Goal: Find contact information: Find contact information

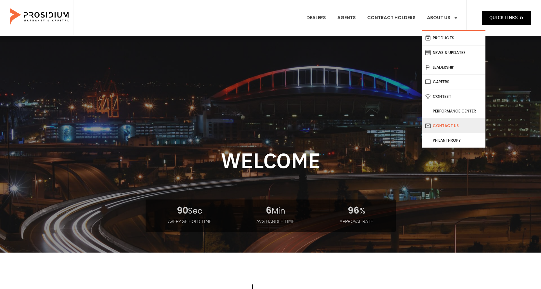
click at [443, 123] on link "Contact Us" at bounding box center [453, 126] width 63 height 14
